Goal: Entertainment & Leisure: Consume media (video, audio)

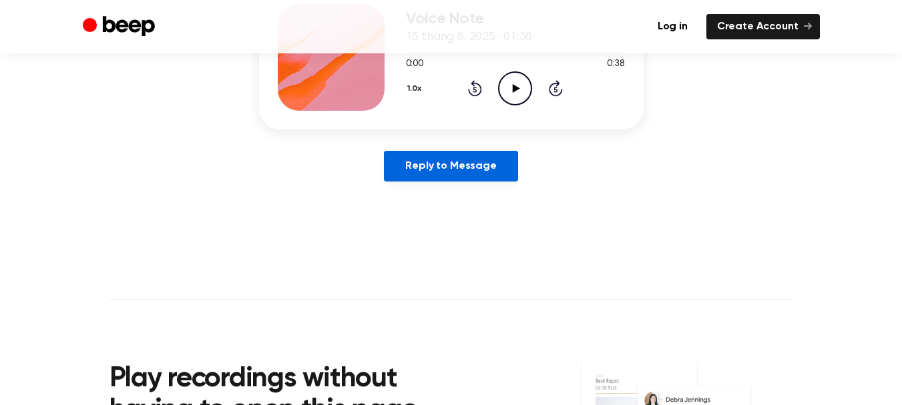
scroll to position [200, 0]
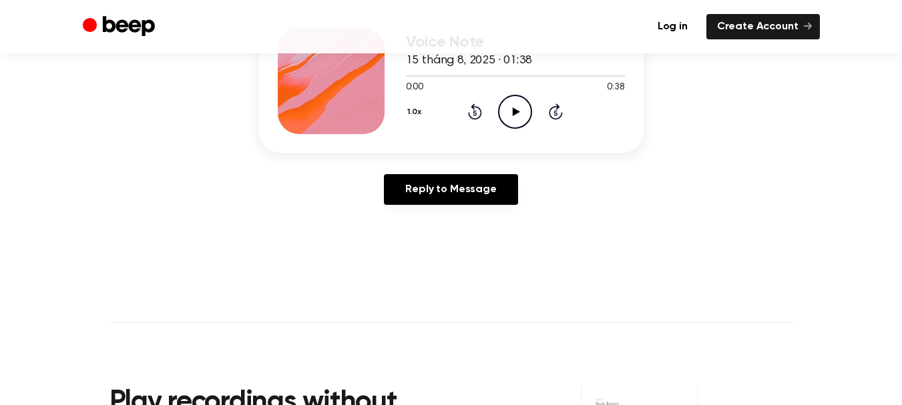
click at [512, 112] on icon "Play Audio" at bounding box center [515, 112] width 34 height 34
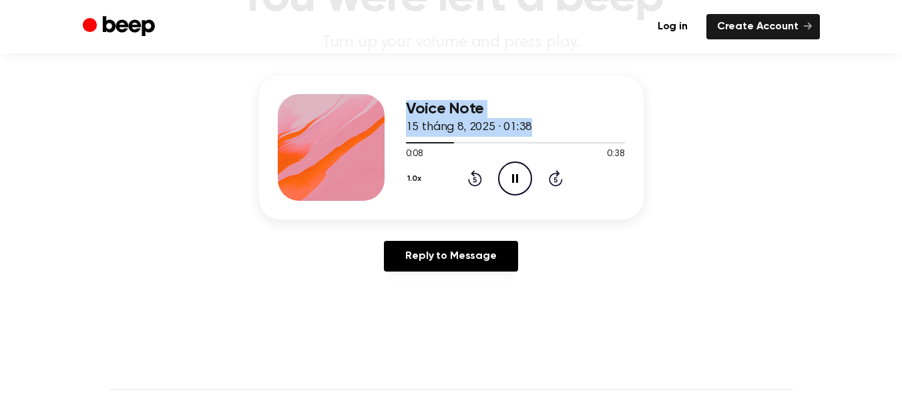
drag, startPoint x: 444, startPoint y: 144, endPoint x: 387, endPoint y: 142, distance: 57.5
click at [387, 142] on div "Voice Note 15 tháng 8, 2025 · 01:38 0:08 0:38 Your browser does not support the…" at bounding box center [451, 147] width 385 height 144
click at [415, 144] on div at bounding box center [515, 142] width 219 height 11
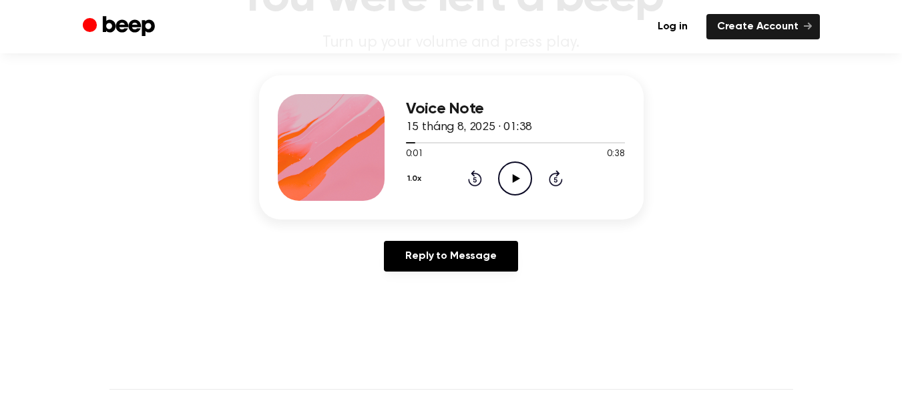
click at [511, 172] on icon "Play Audio" at bounding box center [515, 179] width 34 height 34
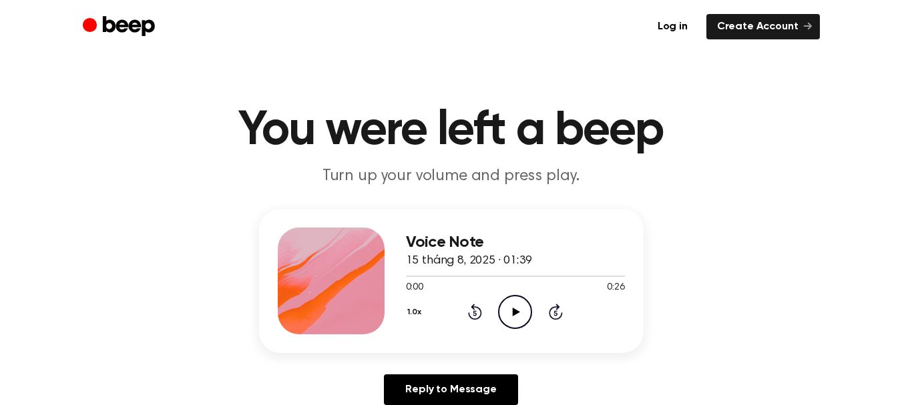
click at [521, 313] on icon "Play Audio" at bounding box center [515, 312] width 34 height 34
click at [511, 304] on icon "Play Audio" at bounding box center [515, 312] width 34 height 34
click at [513, 312] on icon at bounding box center [515, 312] width 6 height 9
click at [524, 315] on icon "Play Audio" at bounding box center [515, 312] width 34 height 34
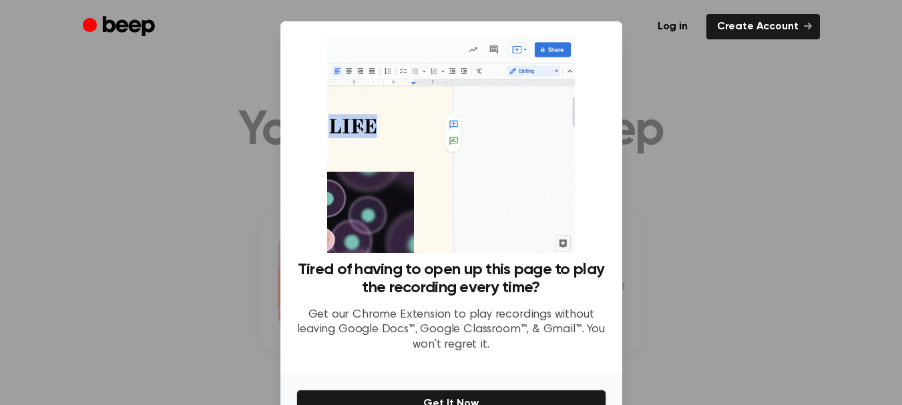
click at [667, 134] on div at bounding box center [451, 202] width 902 height 405
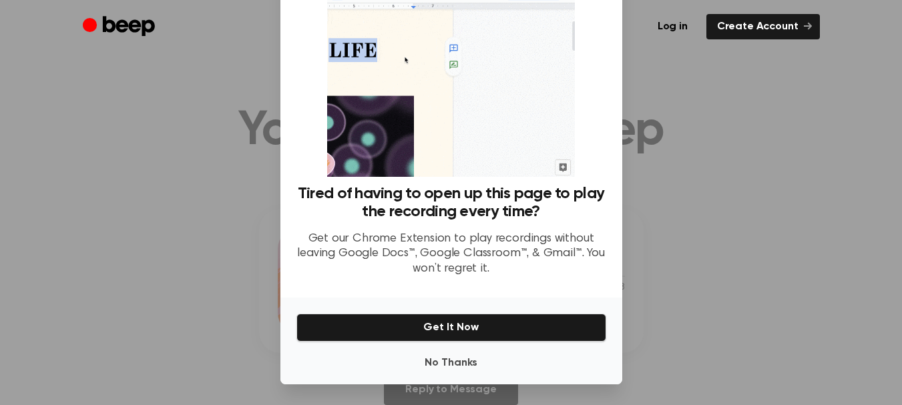
scroll to position [77, 0]
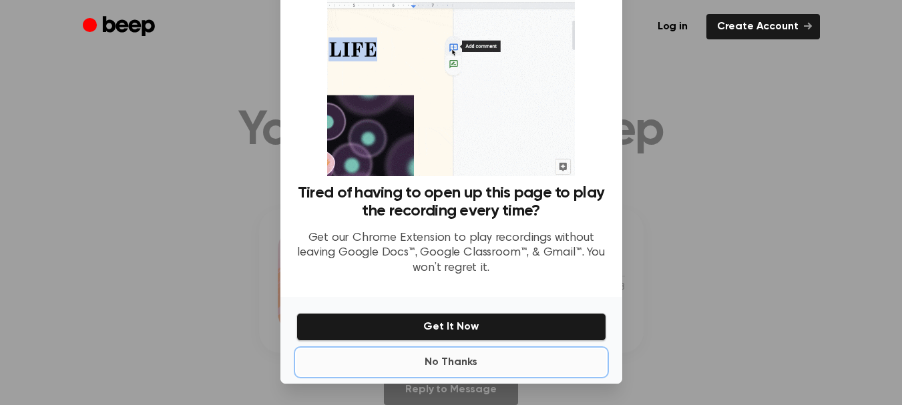
click at [434, 357] on button "No Thanks" at bounding box center [451, 362] width 310 height 27
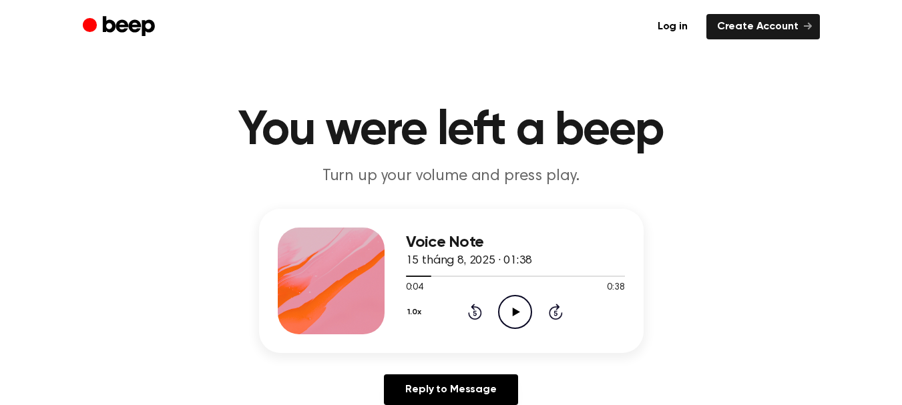
click at [508, 303] on icon "Play Audio" at bounding box center [515, 312] width 34 height 34
click at [513, 308] on icon at bounding box center [515, 312] width 6 height 9
click at [509, 310] on icon "Play Audio" at bounding box center [515, 312] width 34 height 34
click at [511, 310] on icon "Pause Audio" at bounding box center [515, 312] width 34 height 34
click at [503, 309] on icon "Play Audio" at bounding box center [515, 312] width 34 height 34
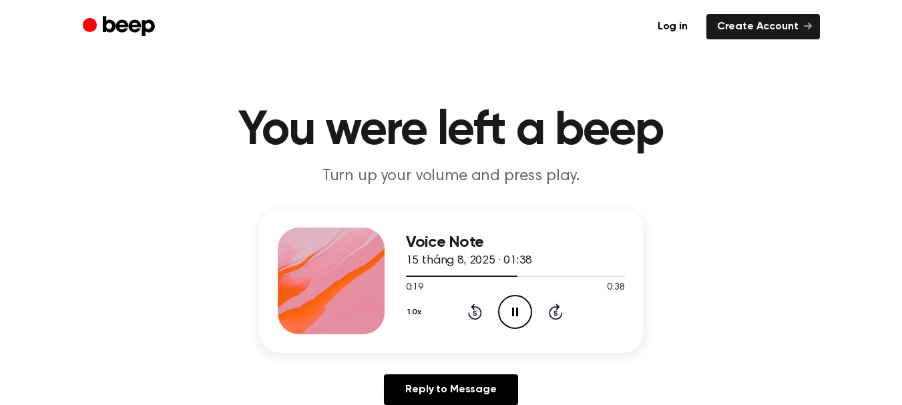
click at [524, 317] on icon "Pause Audio" at bounding box center [515, 312] width 34 height 34
click at [513, 307] on icon "Play Audio" at bounding box center [515, 312] width 34 height 34
click at [522, 314] on icon "Pause Audio" at bounding box center [515, 312] width 34 height 34
click at [527, 301] on icon "Play Audio" at bounding box center [515, 312] width 34 height 34
click at [525, 305] on icon "Pause Audio" at bounding box center [515, 312] width 34 height 34
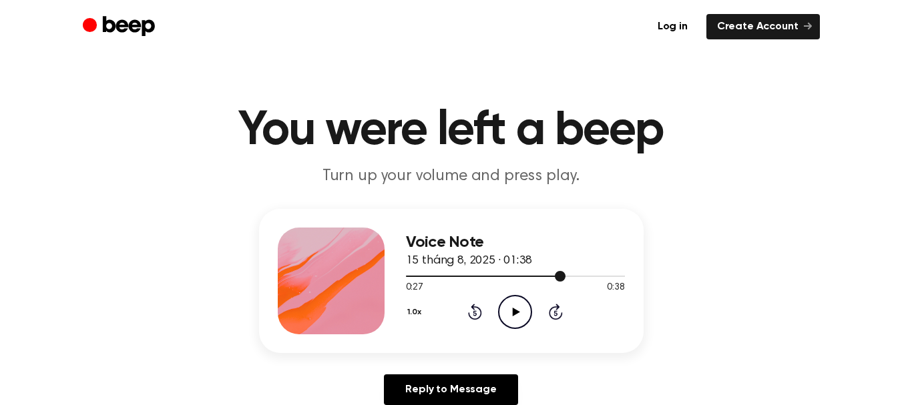
drag, startPoint x: 564, startPoint y: 276, endPoint x: 551, endPoint y: 278, distance: 12.8
click at [551, 278] on div at bounding box center [515, 275] width 219 height 11
click at [517, 305] on icon "Play Audio" at bounding box center [515, 312] width 34 height 34
click at [517, 310] on icon at bounding box center [515, 312] width 6 height 9
click at [515, 318] on icon "Play Audio" at bounding box center [515, 312] width 34 height 34
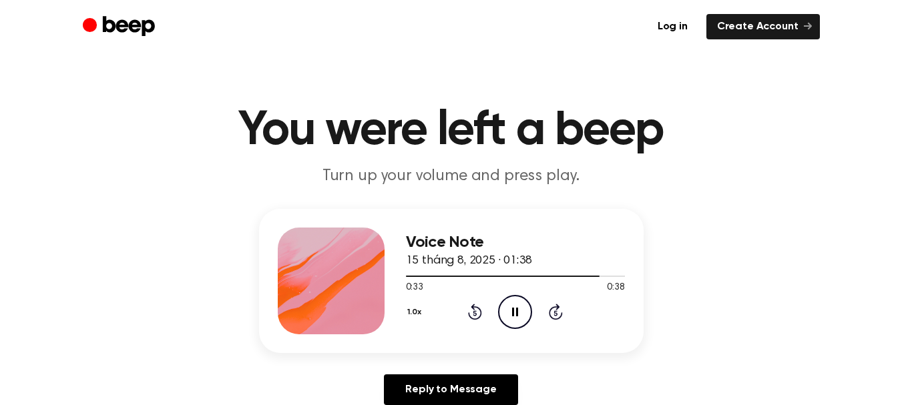
click at [496, 302] on div "1.0x Rewind 5 seconds Pause Audio Skip 5 seconds" at bounding box center [515, 312] width 219 height 34
click at [520, 318] on icon "Pause Audio" at bounding box center [515, 312] width 34 height 34
drag, startPoint x: 603, startPoint y: 276, endPoint x: 574, endPoint y: 275, distance: 29.4
click at [574, 276] on div at bounding box center [506, 276] width 200 height 1
click at [519, 317] on icon "Play Audio" at bounding box center [515, 312] width 34 height 34
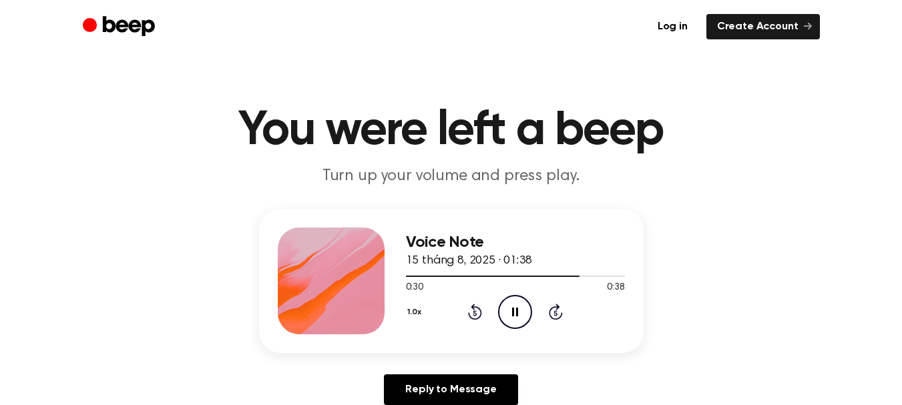
click at [519, 317] on icon "Pause Audio" at bounding box center [515, 312] width 34 height 34
drag, startPoint x: 578, startPoint y: 276, endPoint x: 565, endPoint y: 277, distance: 12.7
click at [565, 277] on div at bounding box center [515, 275] width 219 height 11
click at [521, 308] on icon "Play Audio" at bounding box center [515, 312] width 34 height 34
click at [521, 308] on icon "Pause Audio" at bounding box center [515, 312] width 34 height 34
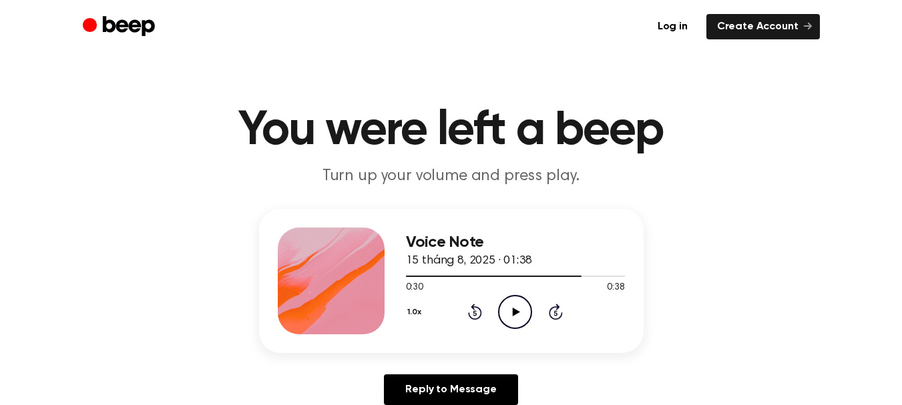
click at [521, 308] on icon "Play Audio" at bounding box center [515, 312] width 34 height 34
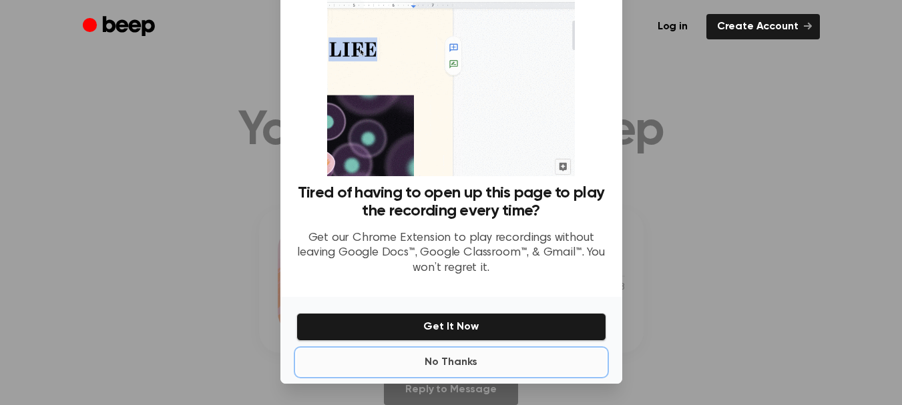
click at [453, 360] on button "No Thanks" at bounding box center [451, 362] width 310 height 27
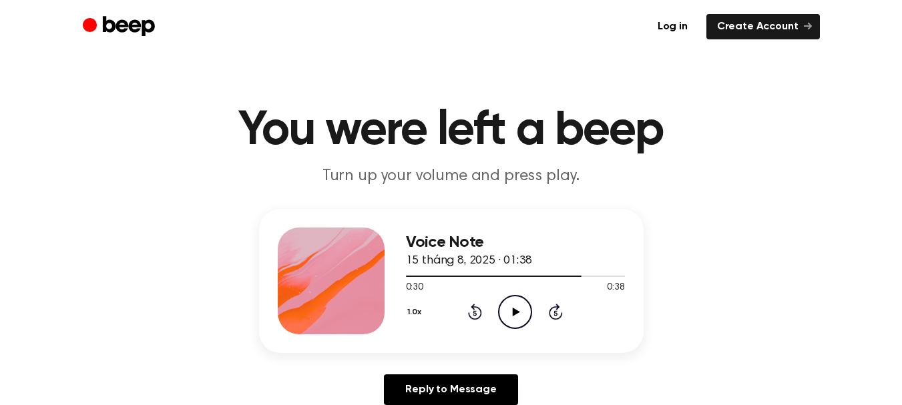
click at [508, 313] on icon "Play Audio" at bounding box center [515, 312] width 34 height 34
click at [508, 313] on icon "Pause Audio" at bounding box center [515, 312] width 34 height 34
click at [524, 312] on icon "Play Audio" at bounding box center [515, 312] width 34 height 34
click at [505, 315] on icon "Play Audio" at bounding box center [515, 312] width 34 height 34
click at [509, 311] on icon "Play Audio" at bounding box center [515, 312] width 34 height 34
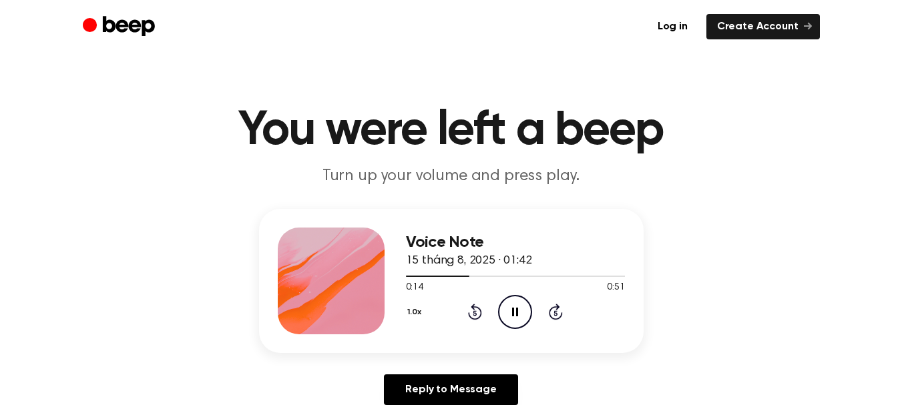
drag, startPoint x: 461, startPoint y: 273, endPoint x: 400, endPoint y: 277, distance: 60.9
click at [400, 277] on div "Voice Note 15 tháng 8, 2025 · 01:42 0:14 0:51 Your browser does not support the…" at bounding box center [451, 281] width 385 height 144
drag, startPoint x: 429, startPoint y: 276, endPoint x: 405, endPoint y: 280, distance: 24.3
click at [405, 280] on div "Voice Note 15 tháng 8, 2025 · 01:42 0:16 0:51 Your browser does not support the…" at bounding box center [451, 281] width 385 height 144
drag, startPoint x: 474, startPoint y: 274, endPoint x: 412, endPoint y: 268, distance: 62.5
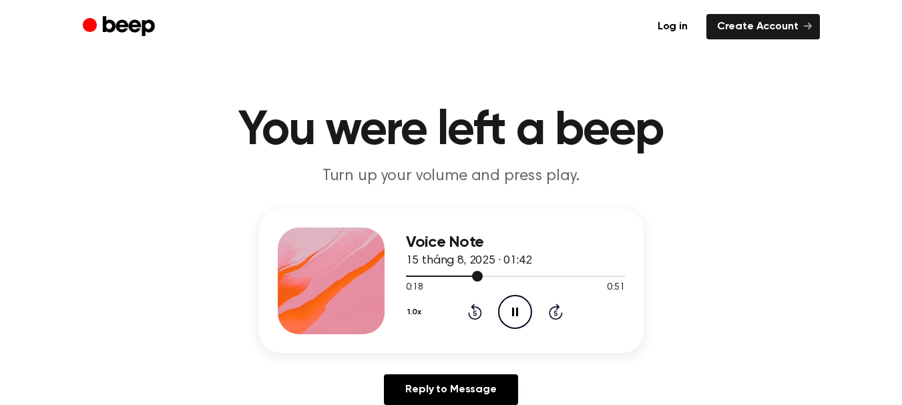
click at [413, 270] on div at bounding box center [515, 275] width 219 height 11
click at [409, 276] on div at bounding box center [423, 276] width 34 height 1
click at [519, 308] on icon "Pause Audio" at bounding box center [515, 312] width 34 height 34
click at [509, 304] on icon "Play Audio" at bounding box center [515, 312] width 34 height 34
click at [522, 313] on icon "Pause Audio" at bounding box center [515, 312] width 34 height 34
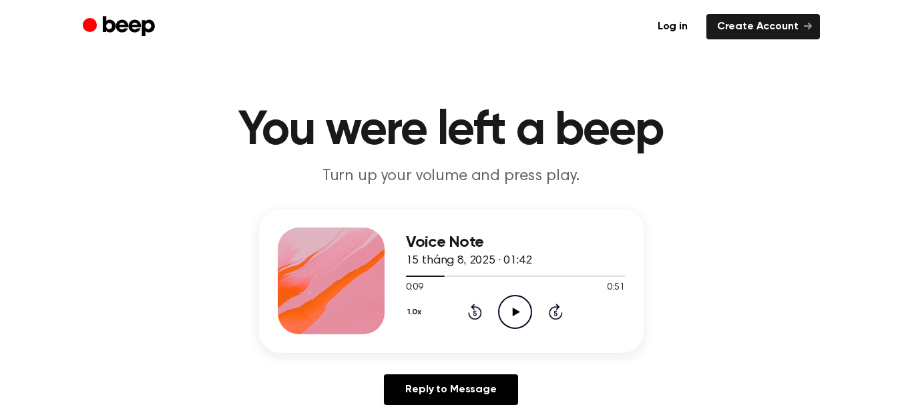
click at [523, 321] on icon "Play Audio" at bounding box center [515, 312] width 34 height 34
click at [516, 316] on icon at bounding box center [515, 312] width 6 height 9
click at [516, 316] on icon "Play Audio" at bounding box center [515, 312] width 34 height 34
click at [514, 311] on icon at bounding box center [515, 312] width 6 height 9
drag, startPoint x: 613, startPoint y: 276, endPoint x: 600, endPoint y: 276, distance: 13.4
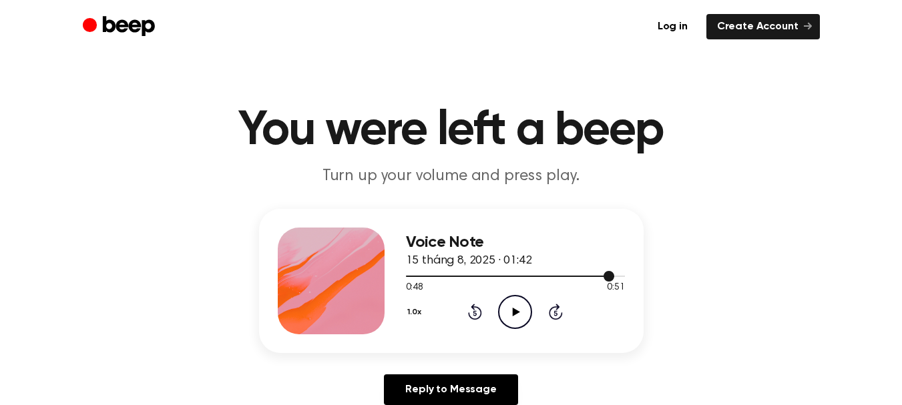
click at [600, 276] on div at bounding box center [515, 275] width 219 height 11
click at [521, 310] on icon "Play Audio" at bounding box center [515, 312] width 34 height 34
click at [521, 310] on icon "Pause Audio" at bounding box center [515, 312] width 34 height 34
click at [512, 309] on icon "Play Audio" at bounding box center [515, 312] width 34 height 34
click at [503, 310] on icon "Play Audio" at bounding box center [515, 312] width 34 height 34
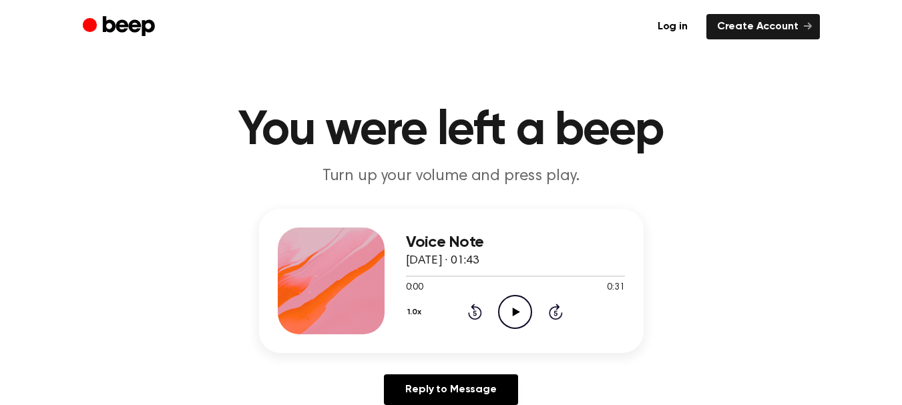
click at [521, 301] on icon "Play Audio" at bounding box center [515, 312] width 34 height 34
click at [508, 308] on icon "Pause Audio" at bounding box center [515, 312] width 34 height 34
click at [509, 308] on icon "Play Audio" at bounding box center [515, 312] width 34 height 34
click at [511, 313] on icon "Play Audio" at bounding box center [515, 312] width 34 height 34
click at [504, 305] on icon "Play Audio" at bounding box center [515, 312] width 34 height 34
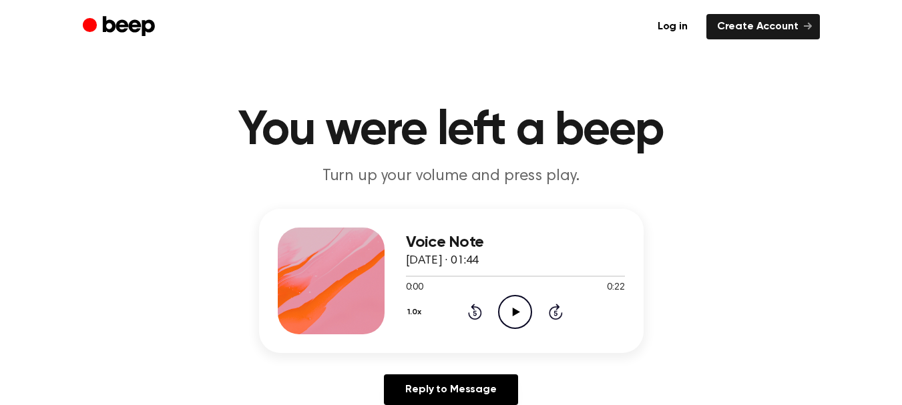
click at [510, 300] on icon "Play Audio" at bounding box center [515, 312] width 34 height 34
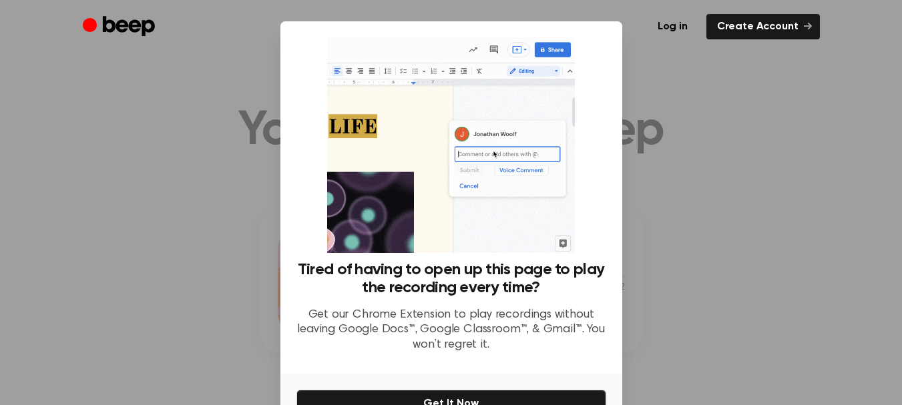
click at [713, 140] on div at bounding box center [451, 202] width 902 height 405
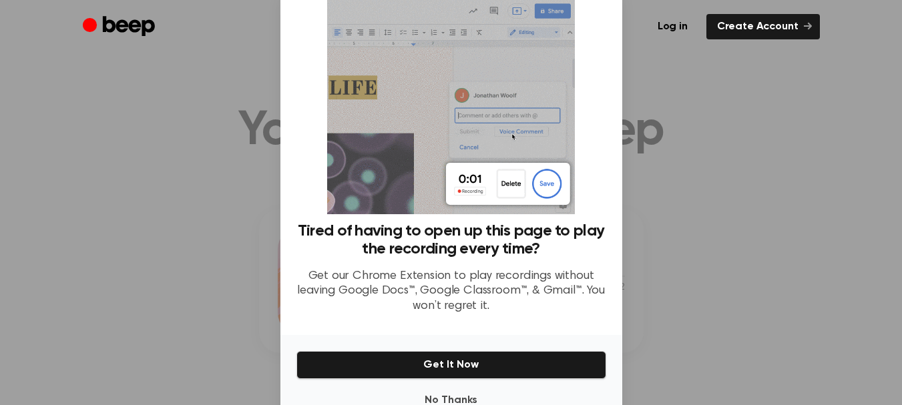
scroll to position [77, 0]
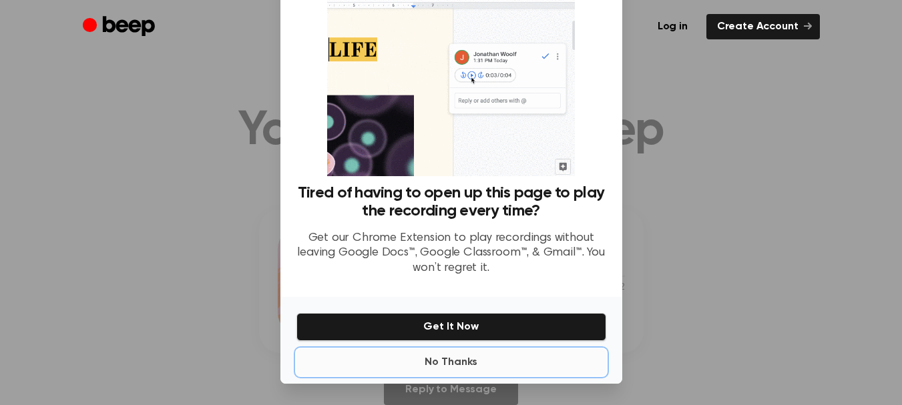
click at [423, 367] on button "No Thanks" at bounding box center [451, 362] width 310 height 27
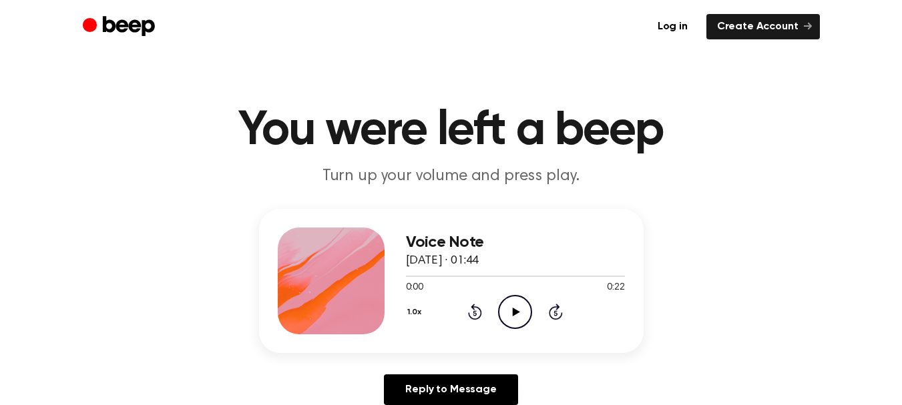
click at [492, 312] on div "1.0x Rewind 5 seconds Play Audio Skip 5 seconds" at bounding box center [515, 312] width 219 height 34
click at [520, 317] on icon "Play Audio" at bounding box center [515, 312] width 34 height 34
drag, startPoint x: 514, startPoint y: 317, endPoint x: 495, endPoint y: 310, distance: 19.9
click at [513, 317] on icon "Play Audio" at bounding box center [515, 312] width 34 height 34
click at [520, 312] on icon "Pause Audio" at bounding box center [515, 312] width 34 height 34
